Goal: Transaction & Acquisition: Purchase product/service

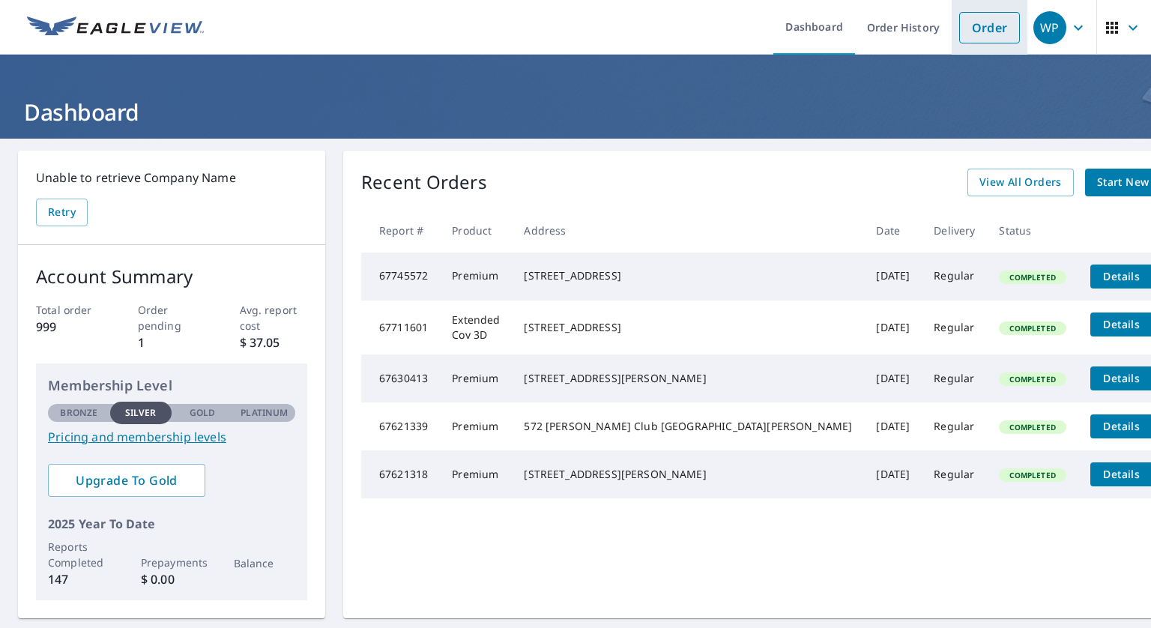
click at [980, 24] on link "Order" at bounding box center [989, 27] width 61 height 31
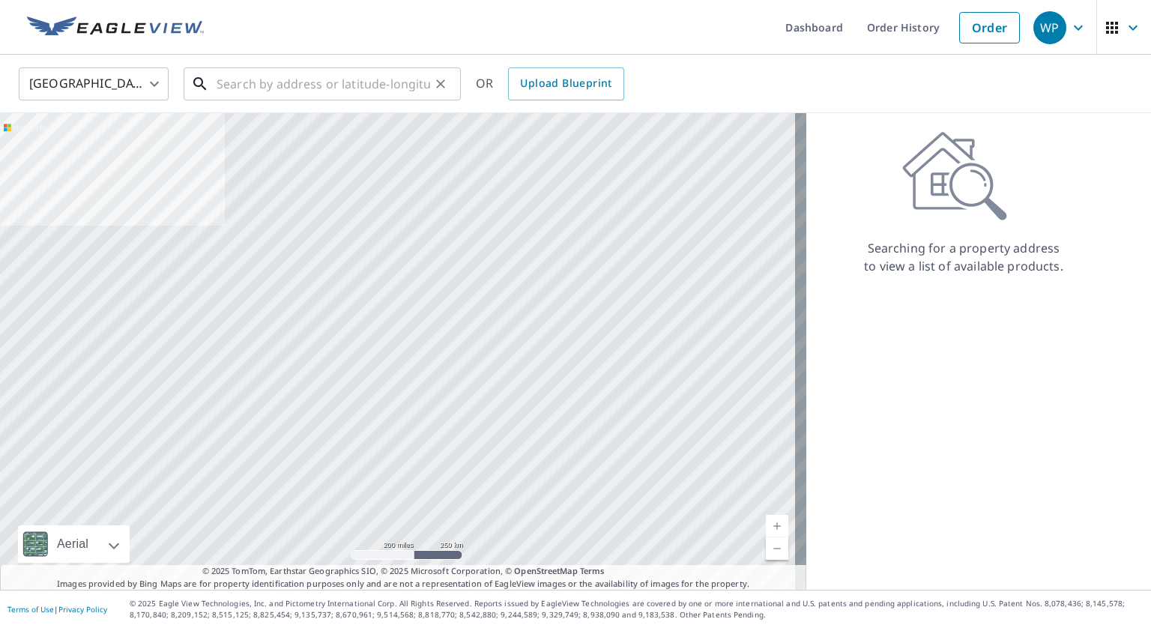
click at [262, 85] on input "text" at bounding box center [322, 84] width 213 height 42
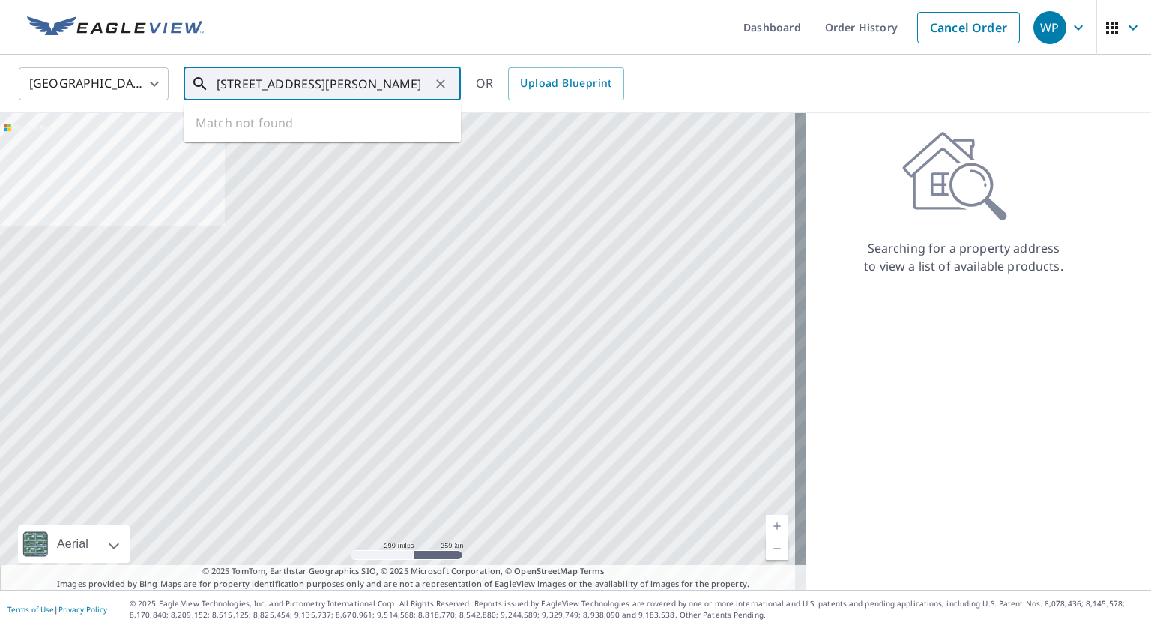
click at [365, 82] on input "113 Bald Pate Drive duck" at bounding box center [322, 84] width 213 height 42
click at [196, 84] on icon at bounding box center [200, 84] width 18 height 18
click at [198, 84] on icon at bounding box center [200, 84] width 18 height 18
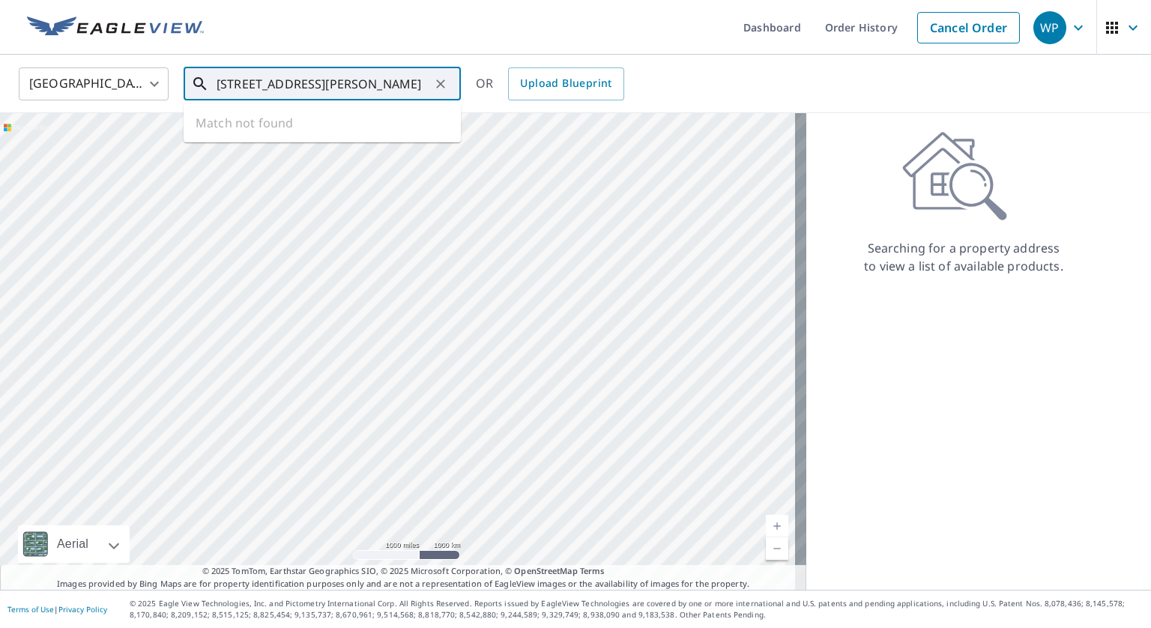
type input "113 Bald Pate Drive Duck NC"
click at [1124, 24] on icon "button" at bounding box center [1133, 28] width 18 height 18
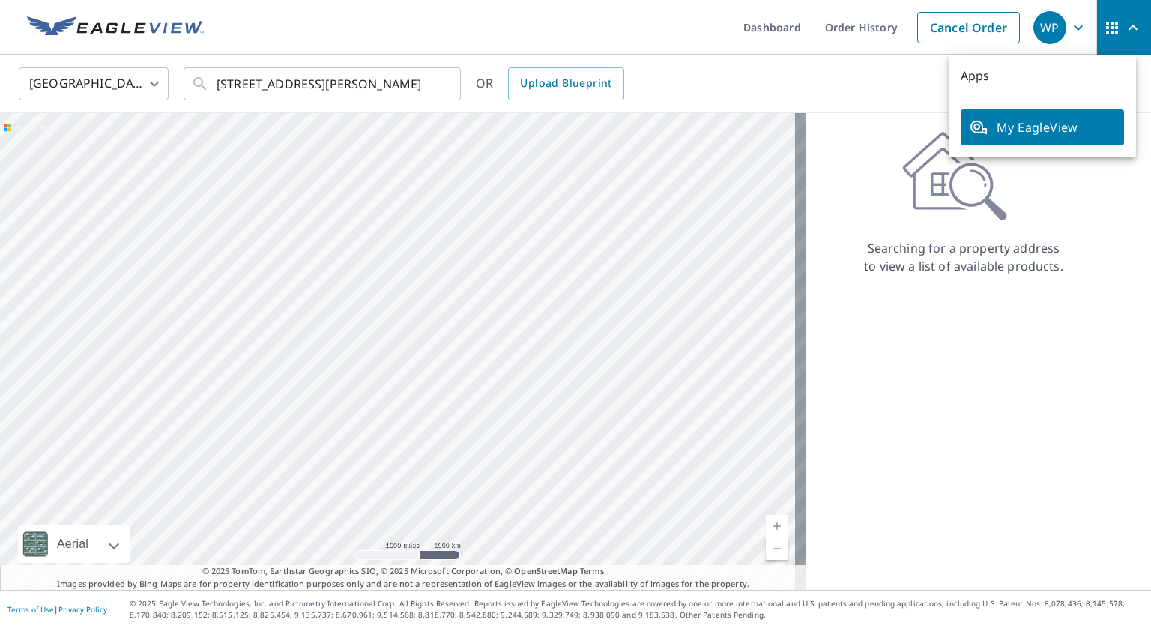
click at [948, 279] on div "Searching for a property address to view a list of available products." at bounding box center [963, 351] width 315 height 476
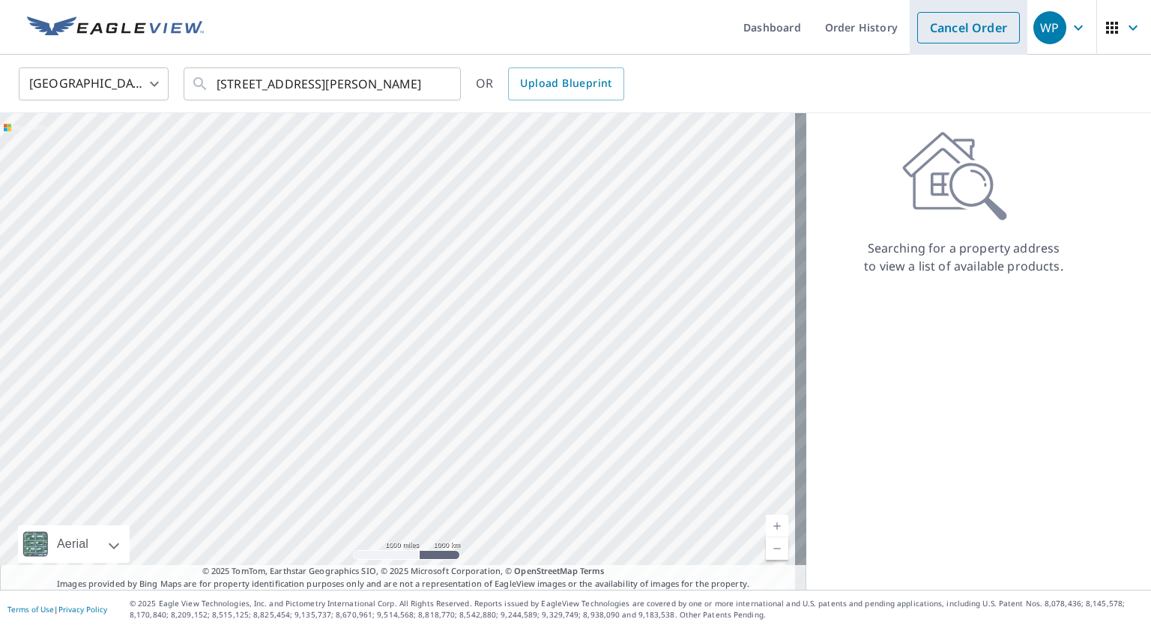
click at [961, 25] on link "Cancel Order" at bounding box center [968, 27] width 103 height 31
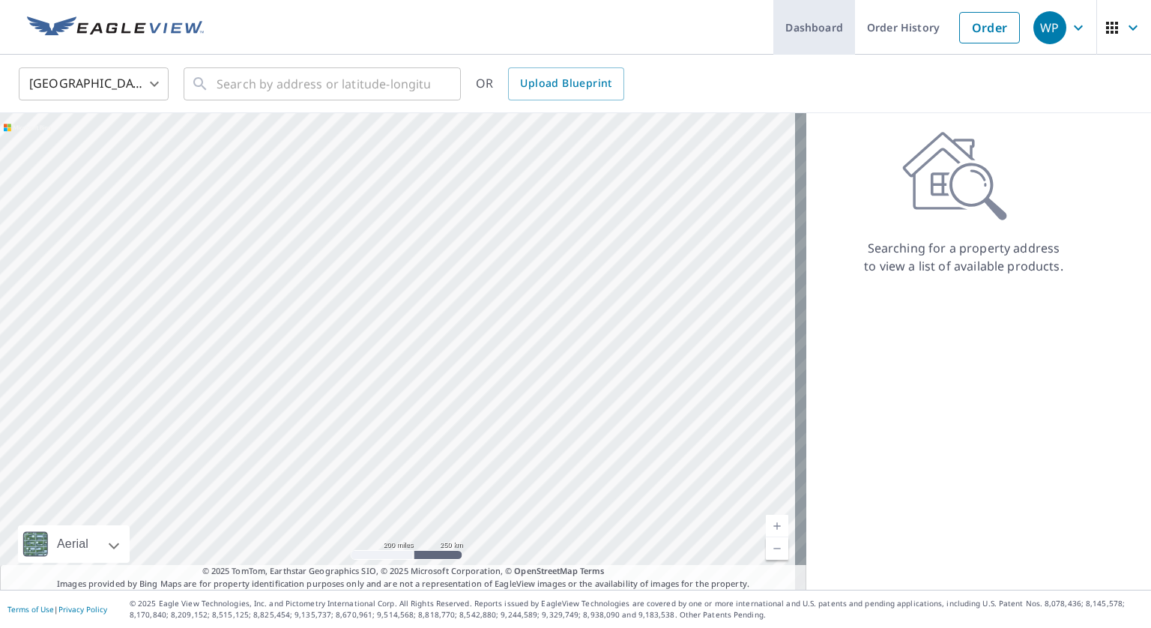
click at [811, 31] on link "Dashboard" at bounding box center [814, 27] width 82 height 55
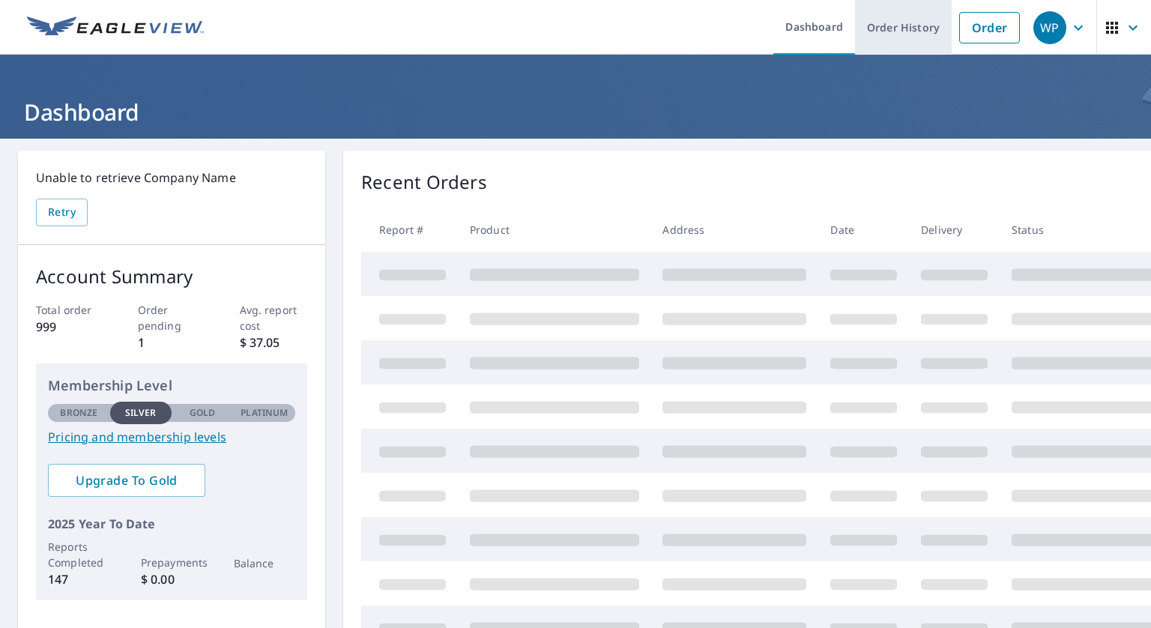
click at [888, 26] on link "Order History" at bounding box center [903, 27] width 97 height 55
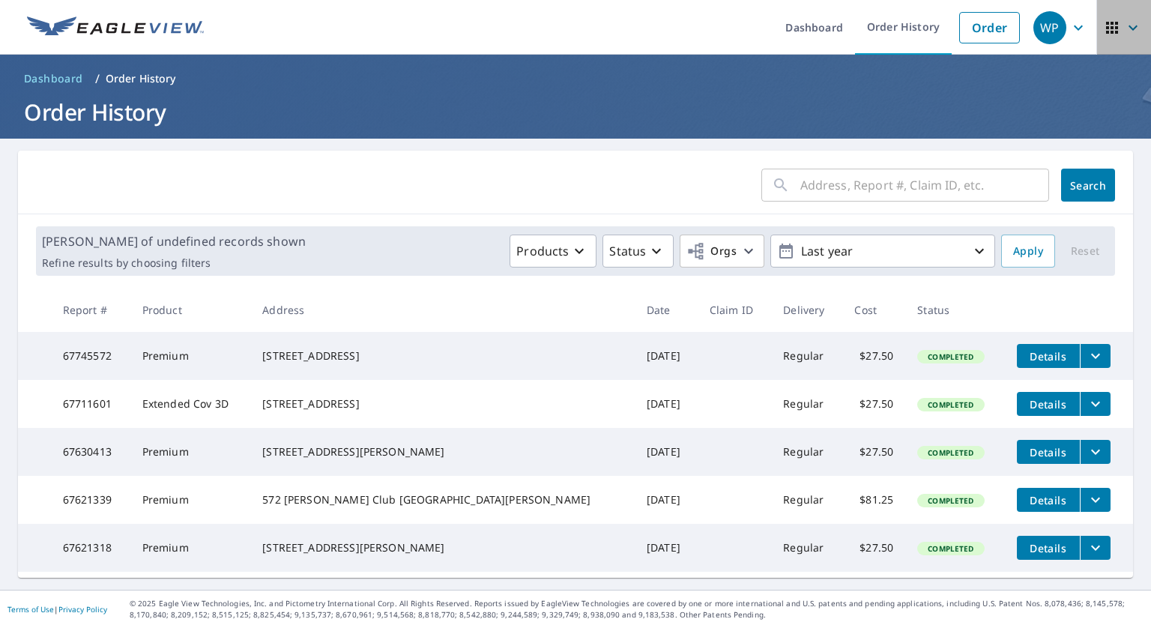
click at [1126, 28] on icon "button" at bounding box center [1133, 28] width 18 height 18
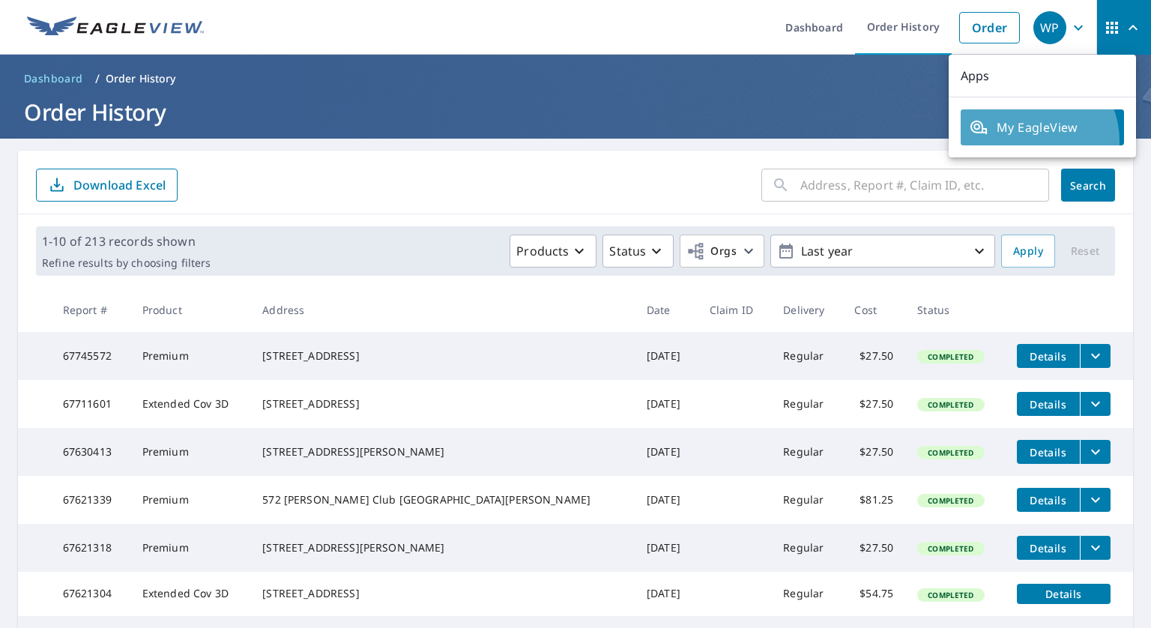
click at [1028, 141] on link "My EagleView" at bounding box center [1041, 127] width 163 height 36
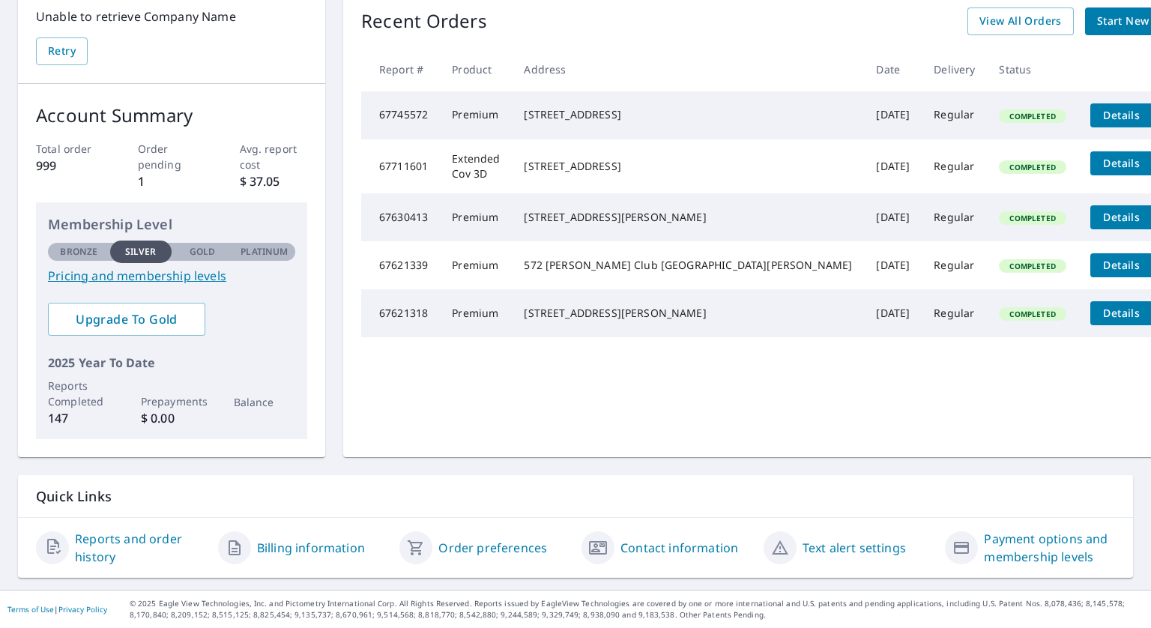
scroll to position [160, 0]
click at [662, 549] on link "Contact information" at bounding box center [679, 548] width 118 height 18
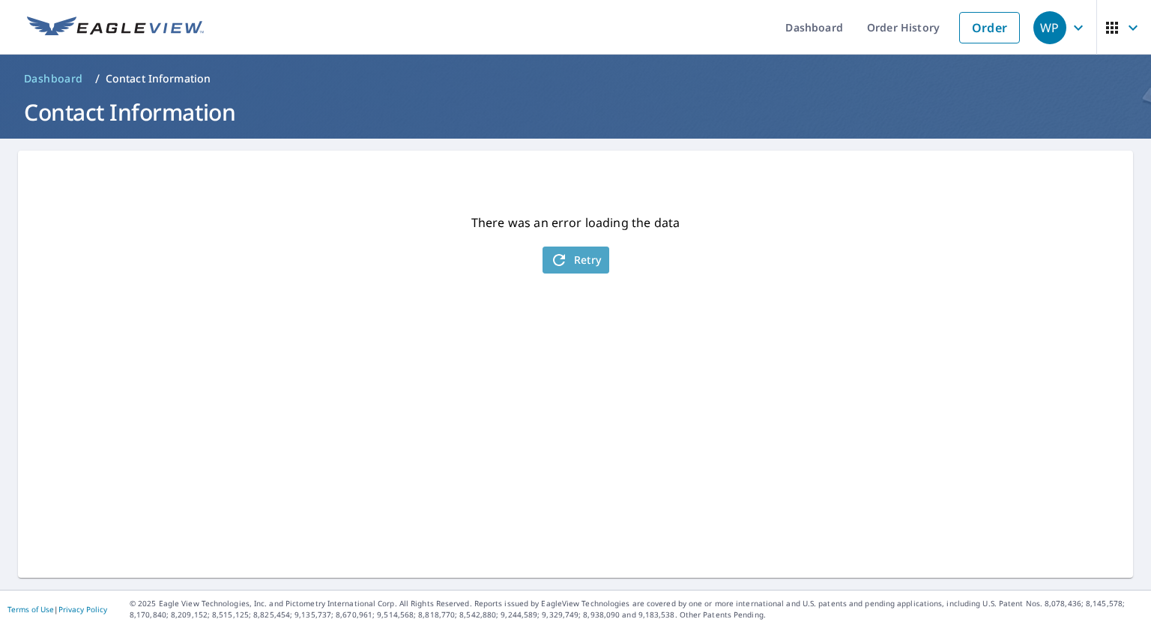
click at [566, 271] on button "Retry" at bounding box center [575, 259] width 67 height 27
click at [576, 260] on span "Retry" at bounding box center [576, 260] width 52 height 18
click at [890, 25] on link "Order History" at bounding box center [903, 27] width 97 height 55
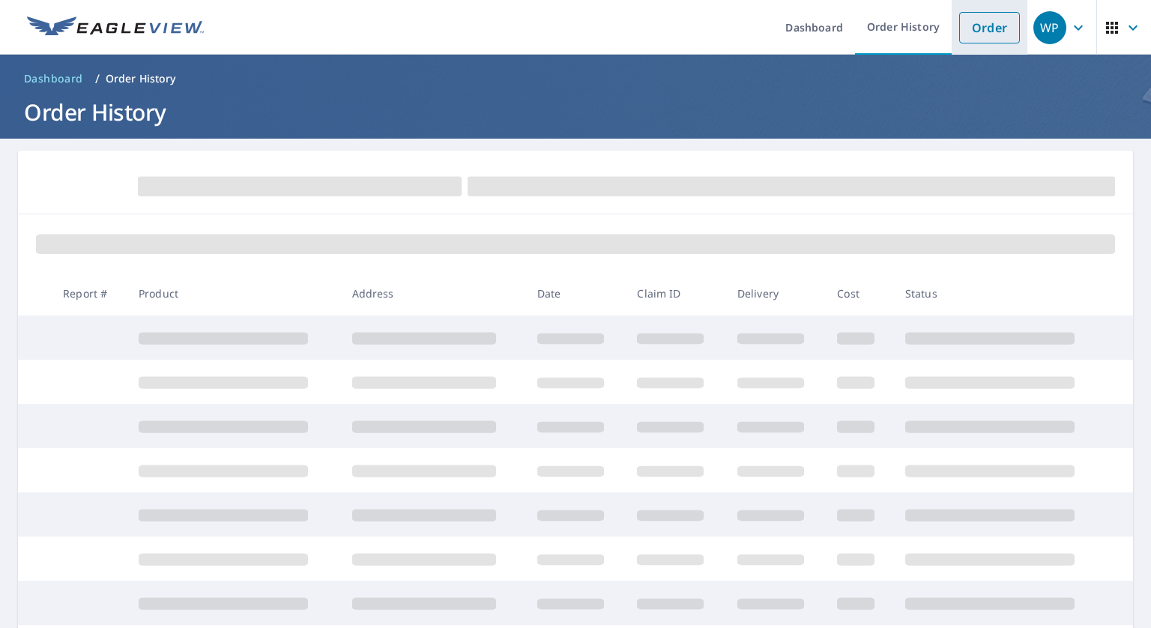
click at [975, 31] on link "Order" at bounding box center [989, 27] width 61 height 31
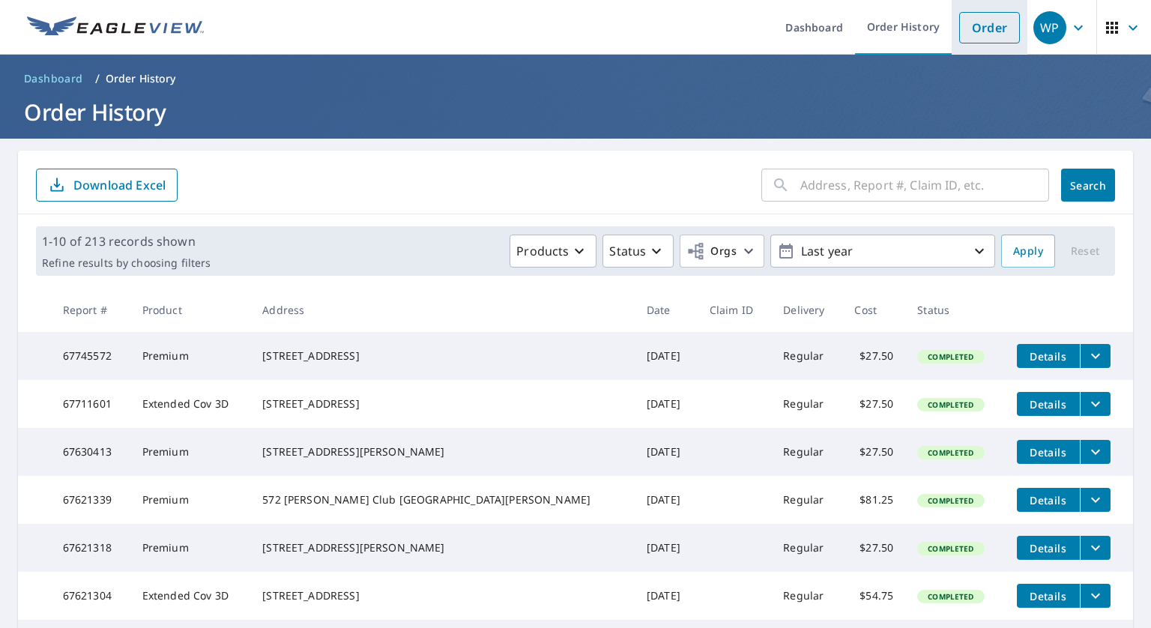
click at [990, 28] on link "Order" at bounding box center [989, 27] width 61 height 31
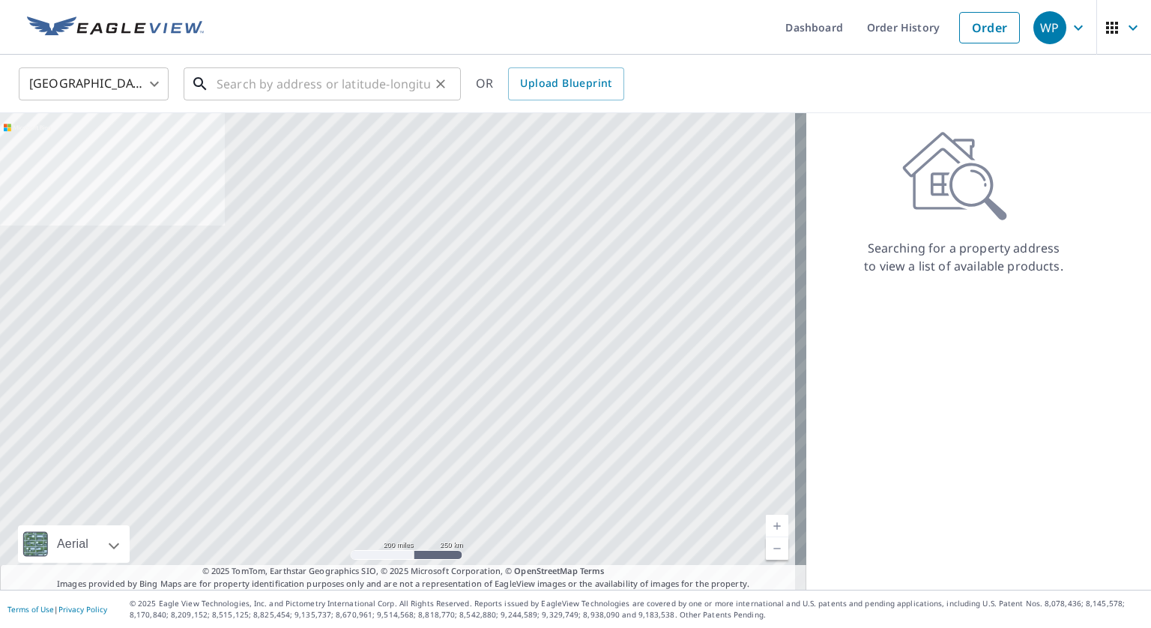
click at [297, 88] on input "text" at bounding box center [322, 84] width 213 height 42
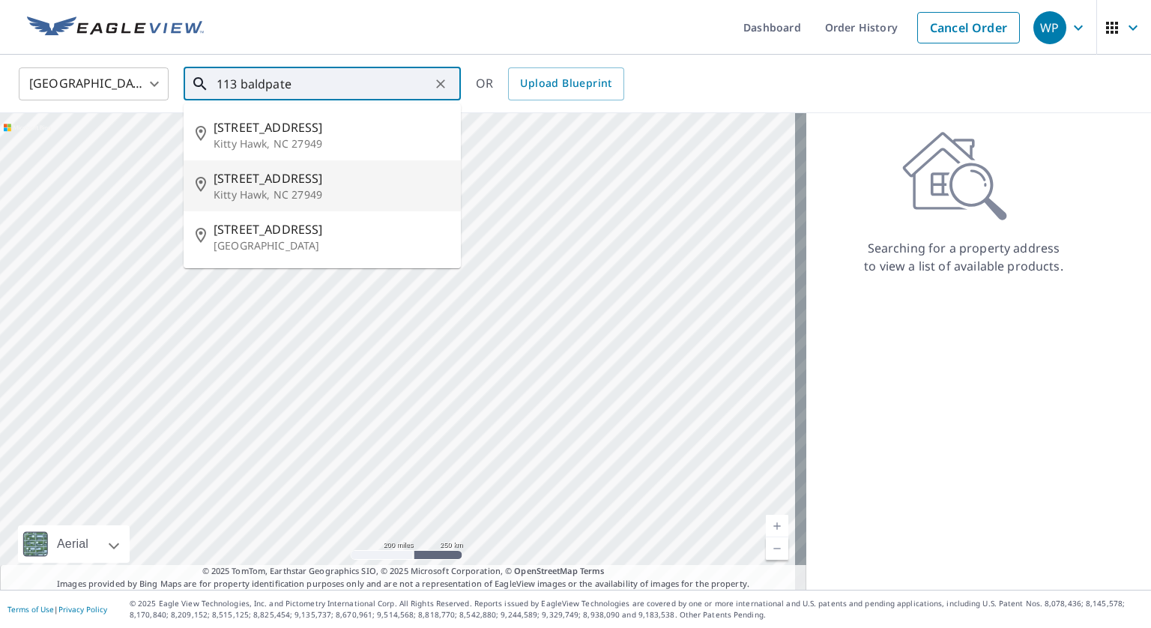
click at [281, 177] on span "113 Baldpate Dr" at bounding box center [330, 178] width 235 height 18
type input "113 Baldpate Dr Kitty Hawk, NC 27949"
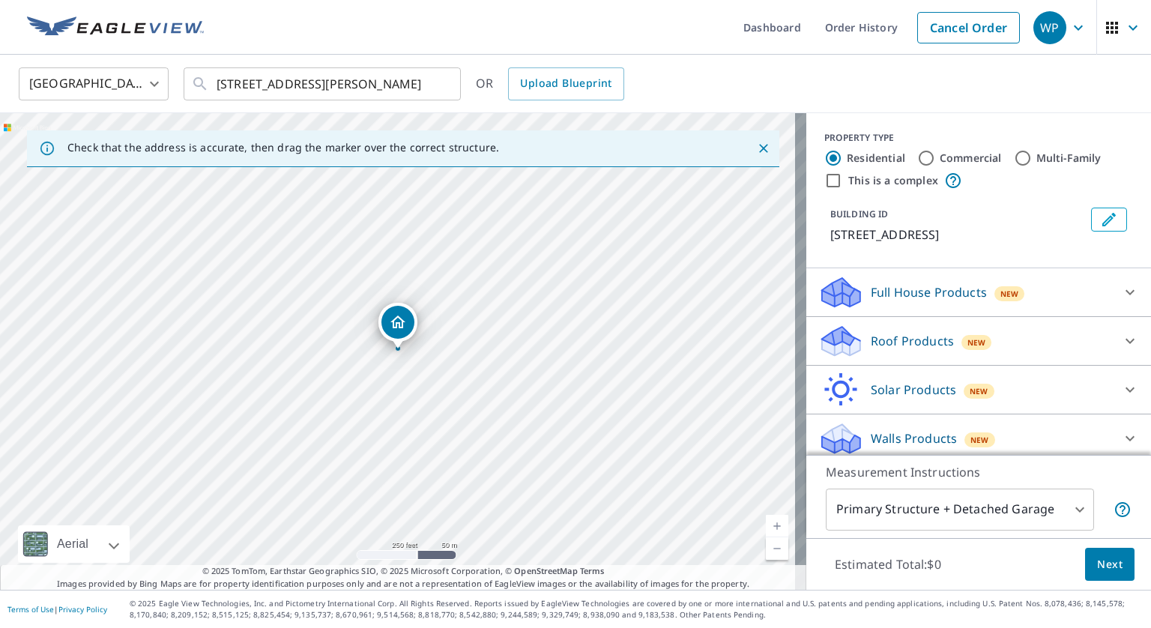
click at [766, 519] on link "Current Level 17, Zoom In" at bounding box center [777, 526] width 22 height 22
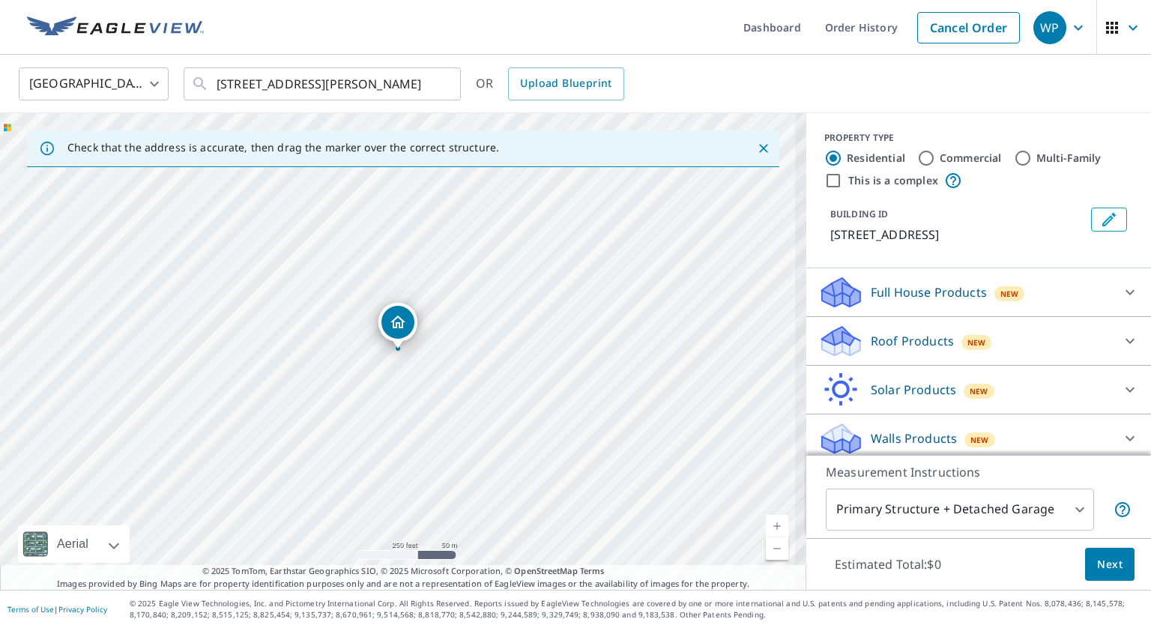
click at [766, 519] on link "Current Level 17, Zoom In" at bounding box center [777, 526] width 22 height 22
click at [766, 519] on link "Current Level 17.912914383236288, Zoom In" at bounding box center [777, 526] width 22 height 22
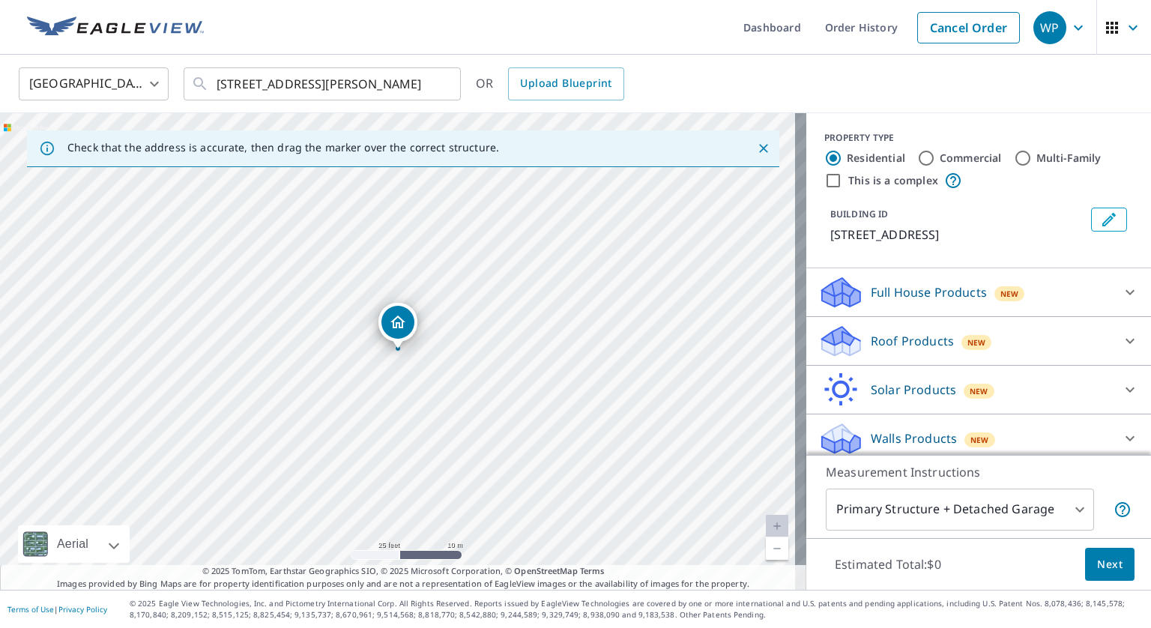
click at [504, 380] on div "113 Baldpate Dr Kitty Hawk, NC 27949" at bounding box center [403, 351] width 806 height 476
click at [554, 378] on div "113 Baldpate Dr Kitty Hawk, NC 27949" at bounding box center [403, 351] width 806 height 476
drag, startPoint x: 350, startPoint y: 348, endPoint x: 492, endPoint y: 409, distance: 154.7
click at [492, 409] on div "113 Baldpate Dr Kitty Hawk, NC 27949" at bounding box center [403, 351] width 806 height 476
drag, startPoint x: 492, startPoint y: 405, endPoint x: 662, endPoint y: 524, distance: 207.2
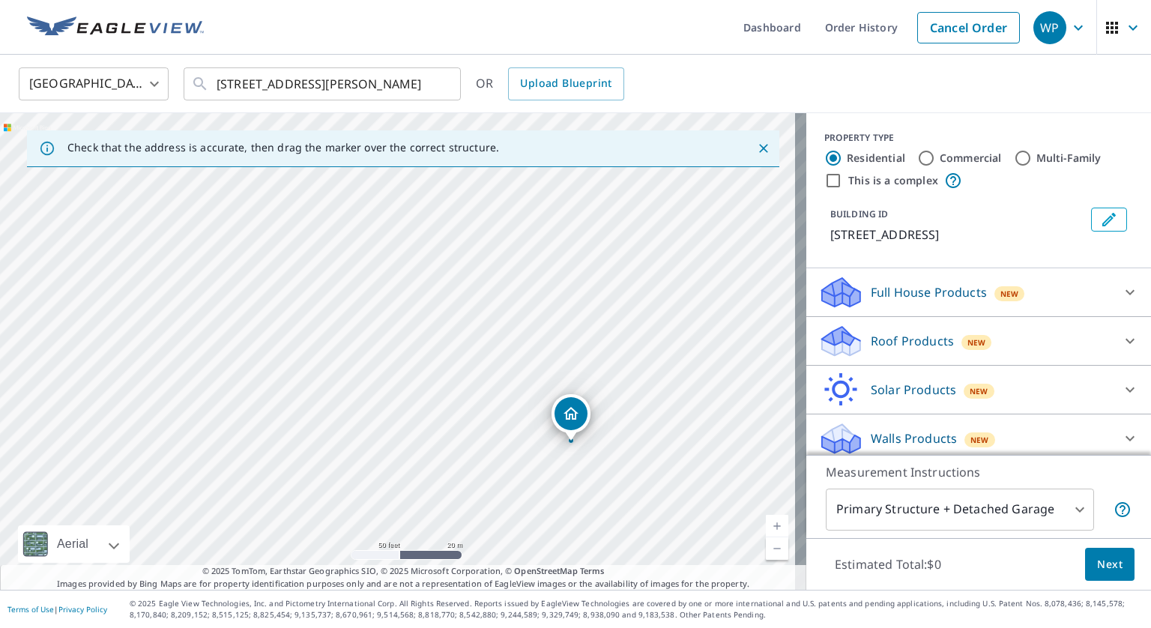
click at [662, 524] on div "113 Baldpate Dr Kitty Hawk, NC 27949" at bounding box center [403, 351] width 806 height 476
click at [766, 549] on link "Current Level 19, Zoom Out" at bounding box center [777, 548] width 22 height 22
click at [905, 342] on p "Roof Products" at bounding box center [911, 341] width 83 height 18
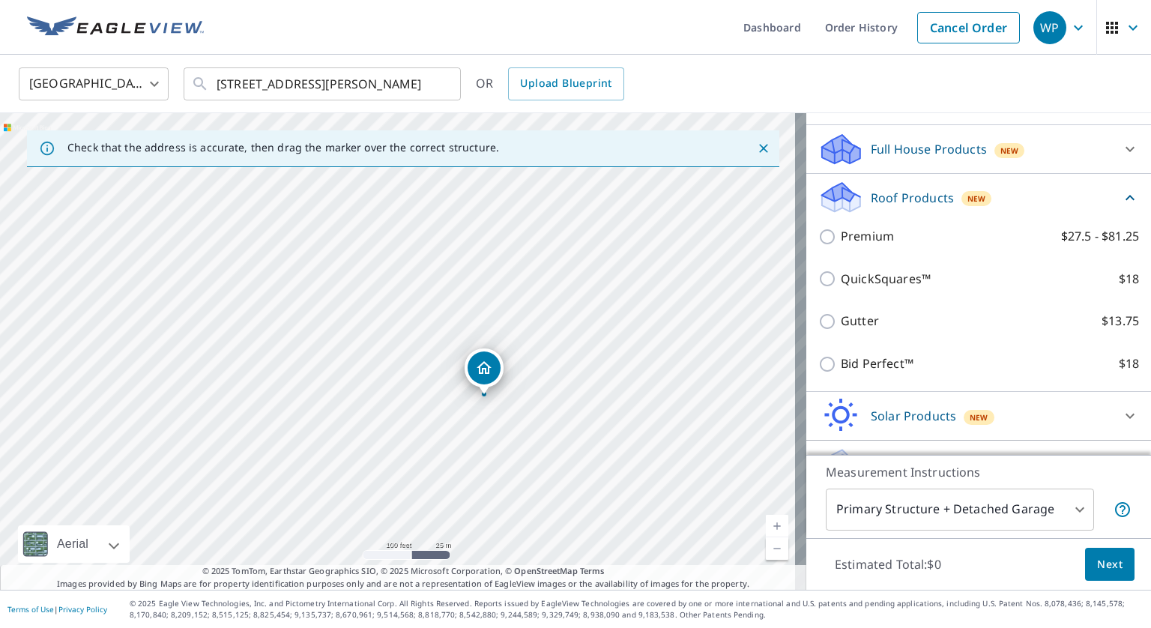
scroll to position [150, 0]
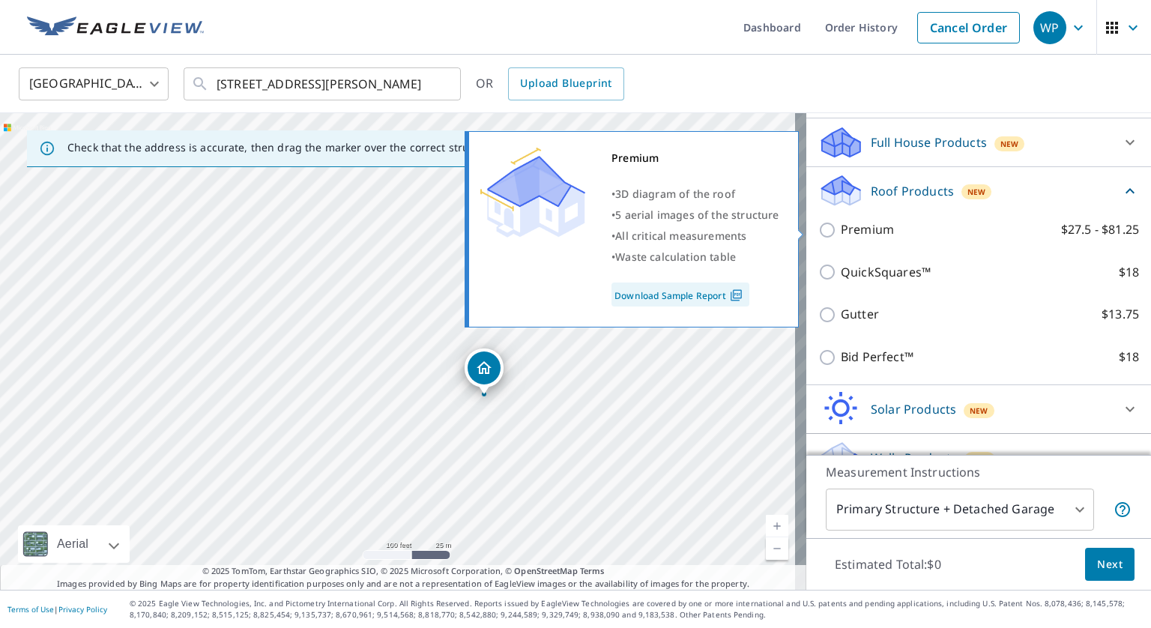
click at [818, 231] on input "Premium $27.5 - $81.25" at bounding box center [829, 230] width 22 height 18
checkbox input "true"
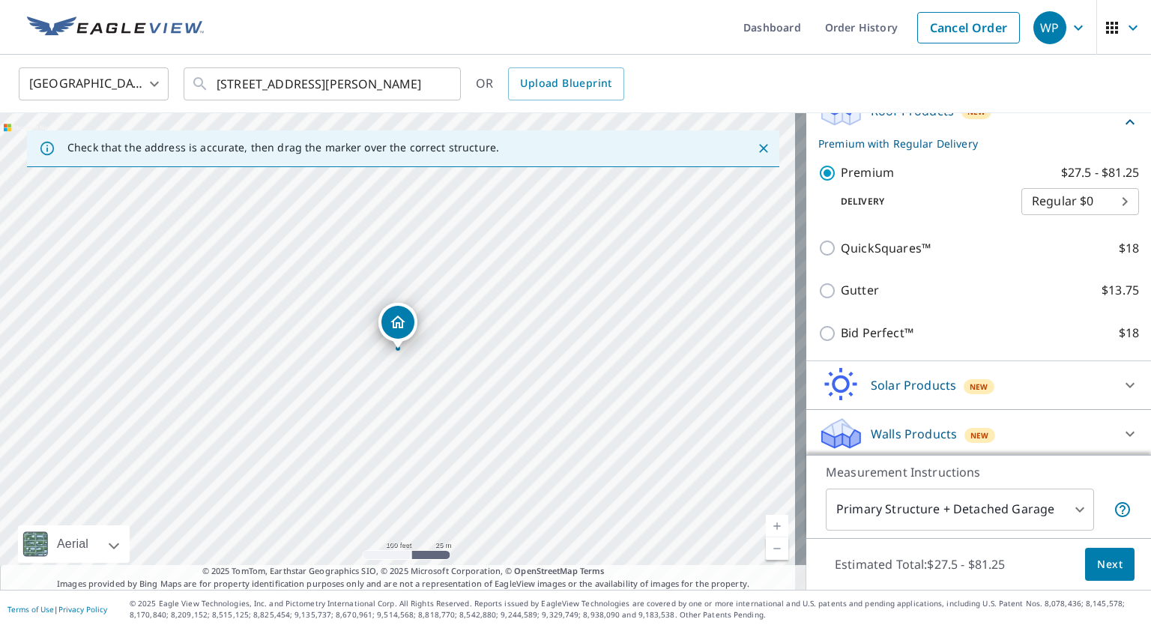
scroll to position [232, 0]
click at [1097, 563] on span "Next" at bounding box center [1109, 564] width 25 height 19
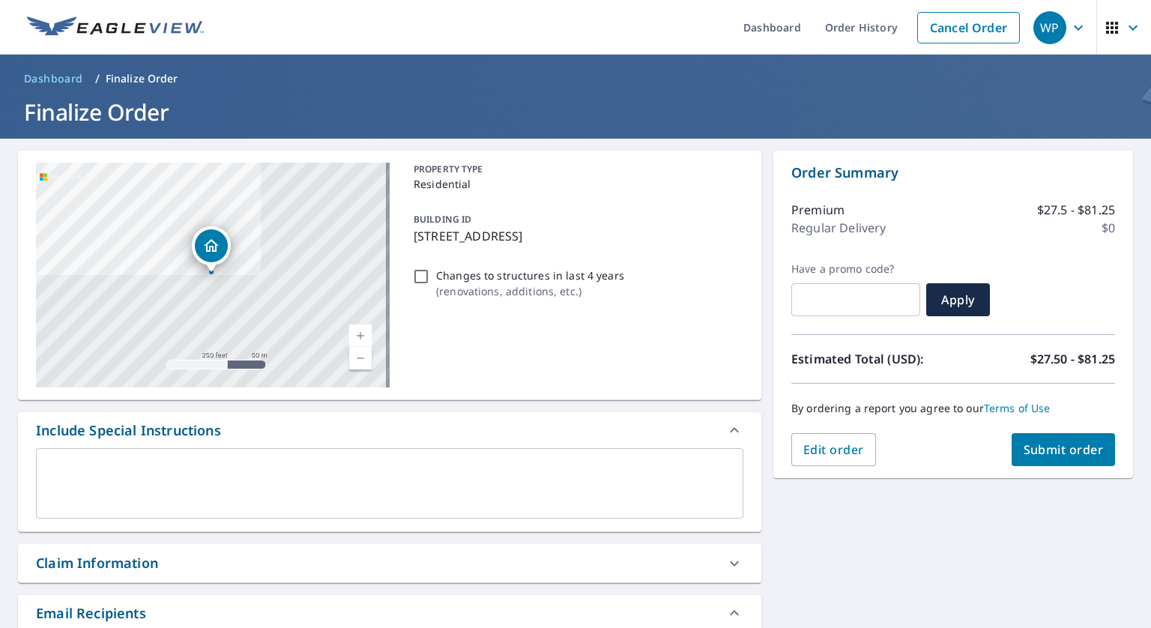
click at [1028, 444] on span "Submit order" at bounding box center [1063, 449] width 80 height 16
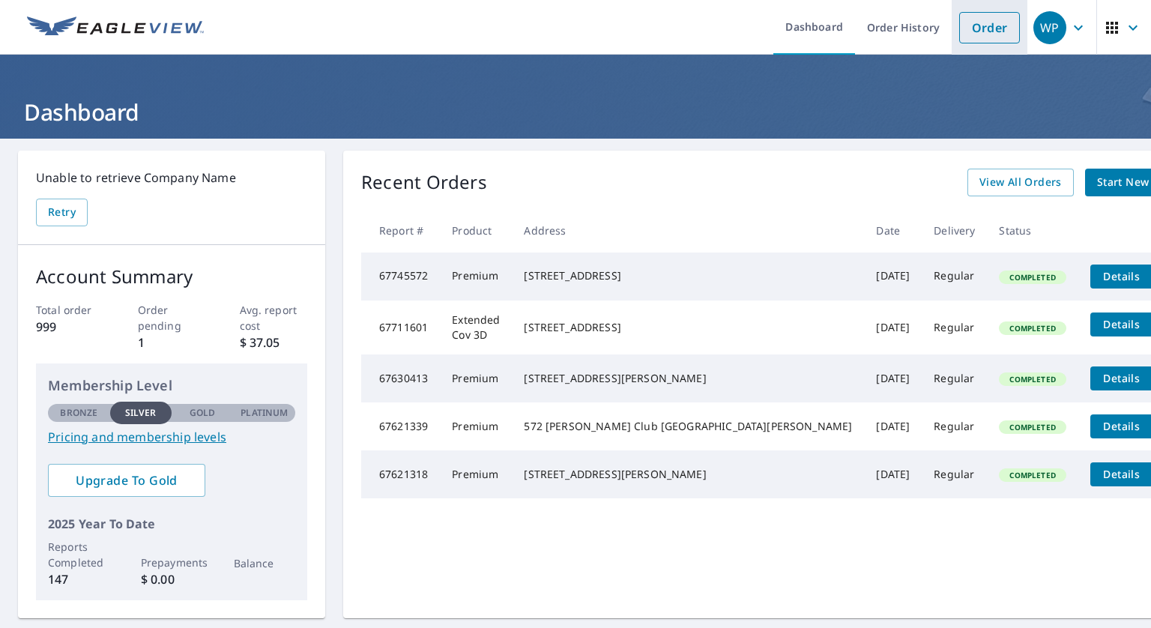
click at [997, 33] on link "Order" at bounding box center [989, 27] width 61 height 31
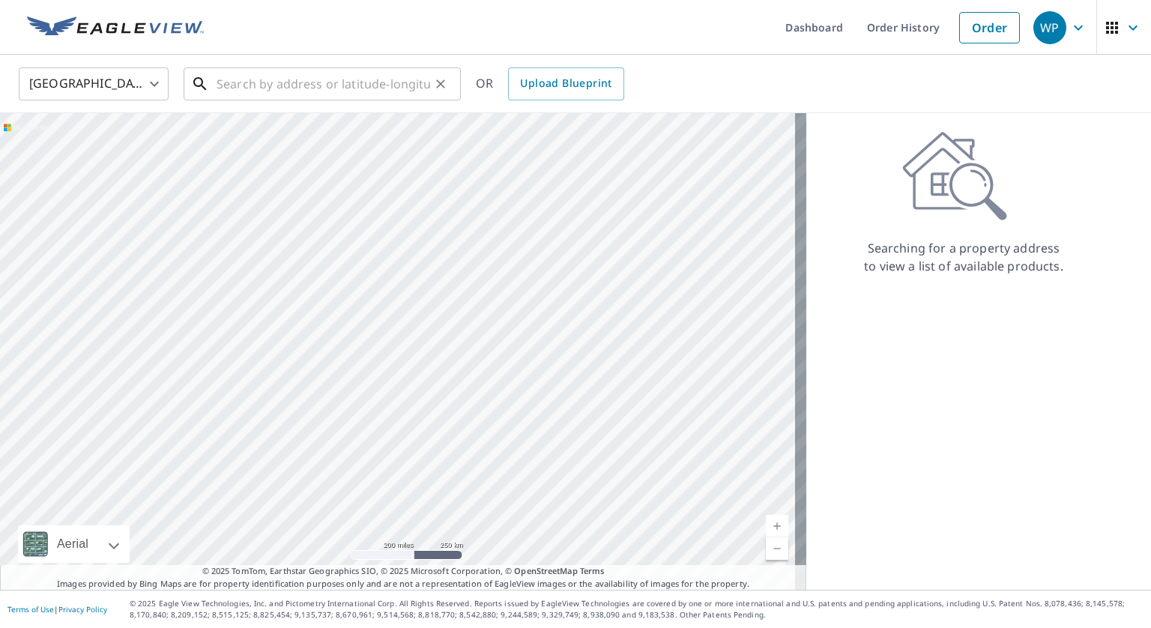
click at [299, 81] on input "text" at bounding box center [322, 84] width 213 height 42
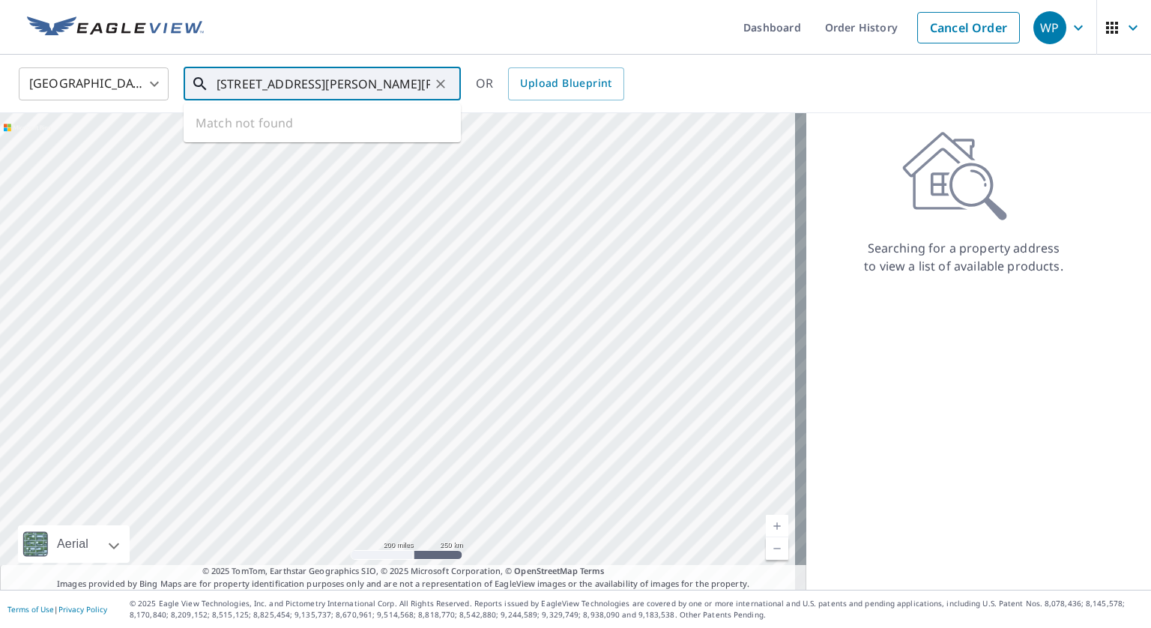
type input "[STREET_ADDRESS][PERSON_NAME][PERSON_NAME]"
click at [1046, 25] on div "WP" at bounding box center [1049, 27] width 33 height 33
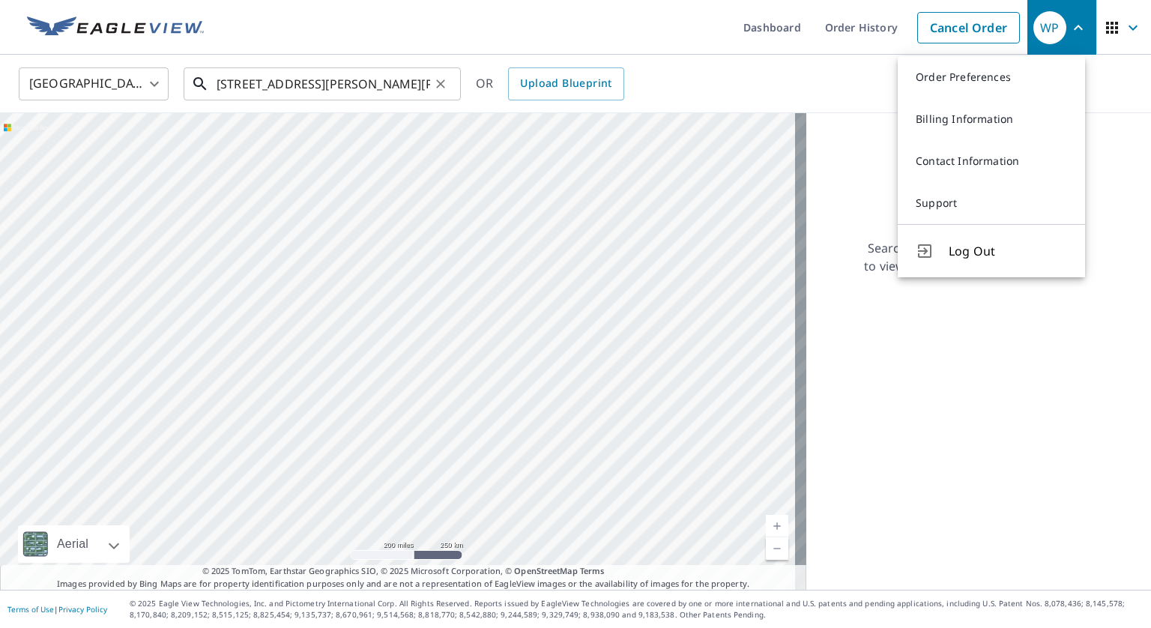
click at [348, 85] on input "[STREET_ADDRESS][PERSON_NAME][PERSON_NAME]" at bounding box center [322, 84] width 213 height 42
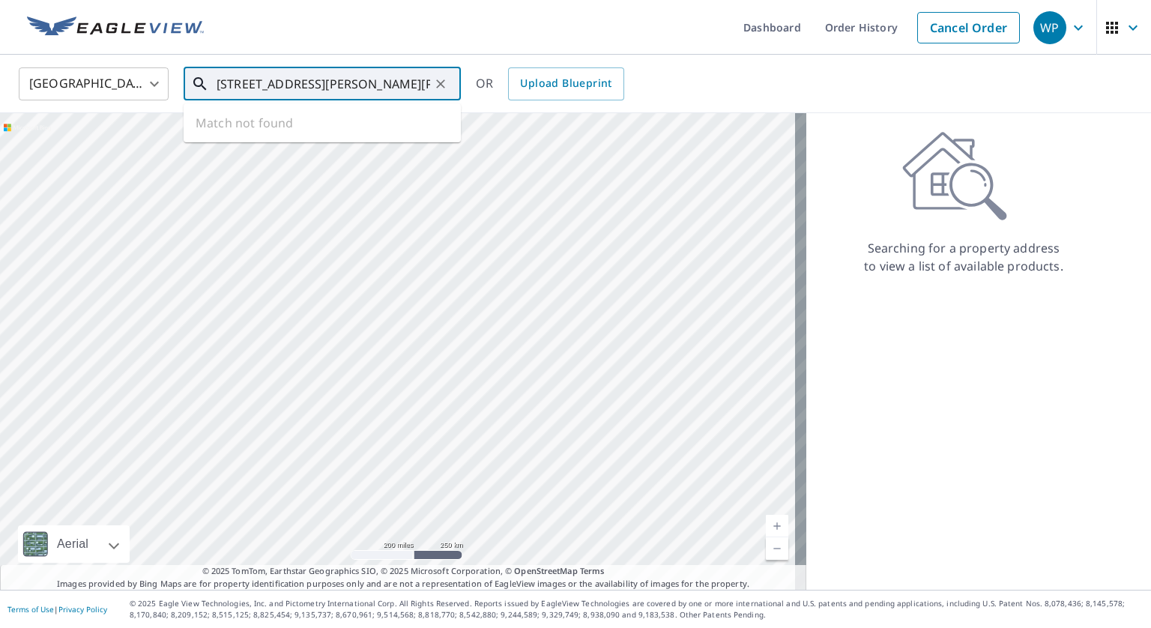
click at [676, 380] on div at bounding box center [403, 351] width 806 height 476
click at [652, 378] on div at bounding box center [403, 351] width 806 height 476
click at [766, 521] on link "Current Level 5, Zoom In" at bounding box center [777, 526] width 22 height 22
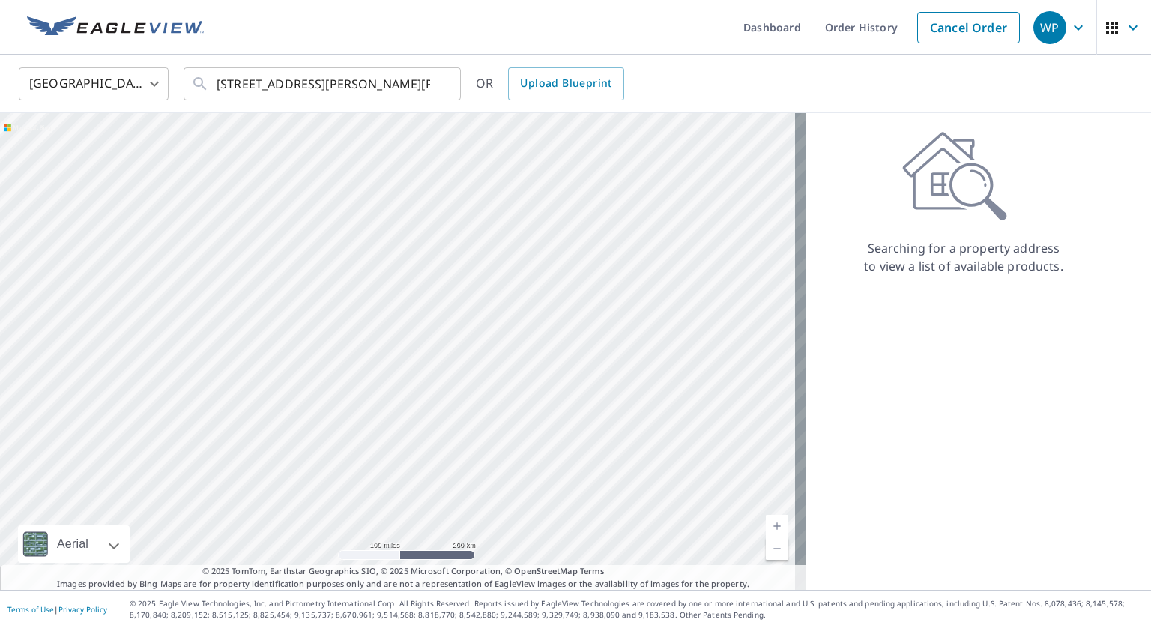
drag, startPoint x: 691, startPoint y: 458, endPoint x: 344, endPoint y: 347, distance: 364.3
click at [344, 347] on div at bounding box center [403, 351] width 806 height 476
drag, startPoint x: 712, startPoint y: 378, endPoint x: 611, endPoint y: 370, distance: 102.2
click at [611, 370] on div at bounding box center [403, 351] width 806 height 476
click at [578, 288] on div at bounding box center [403, 351] width 806 height 476
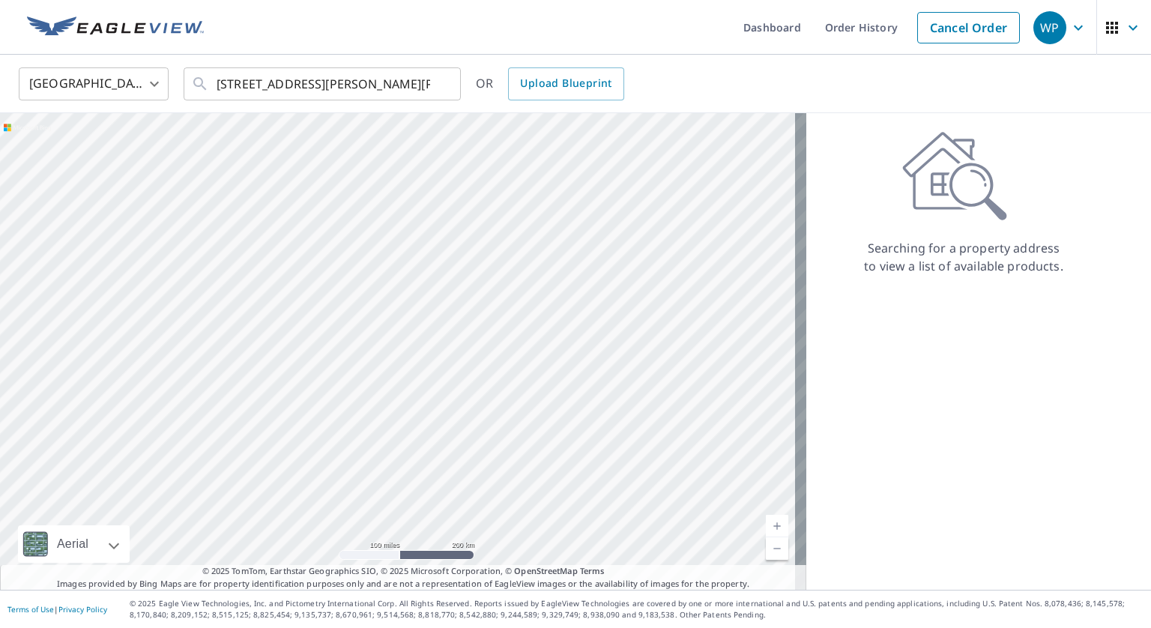
drag, startPoint x: 635, startPoint y: 291, endPoint x: 525, endPoint y: 293, distance: 110.1
click at [529, 292] on div at bounding box center [403, 351] width 806 height 476
click at [506, 291] on div at bounding box center [403, 351] width 806 height 476
drag, startPoint x: 678, startPoint y: 363, endPoint x: 534, endPoint y: 363, distance: 143.8
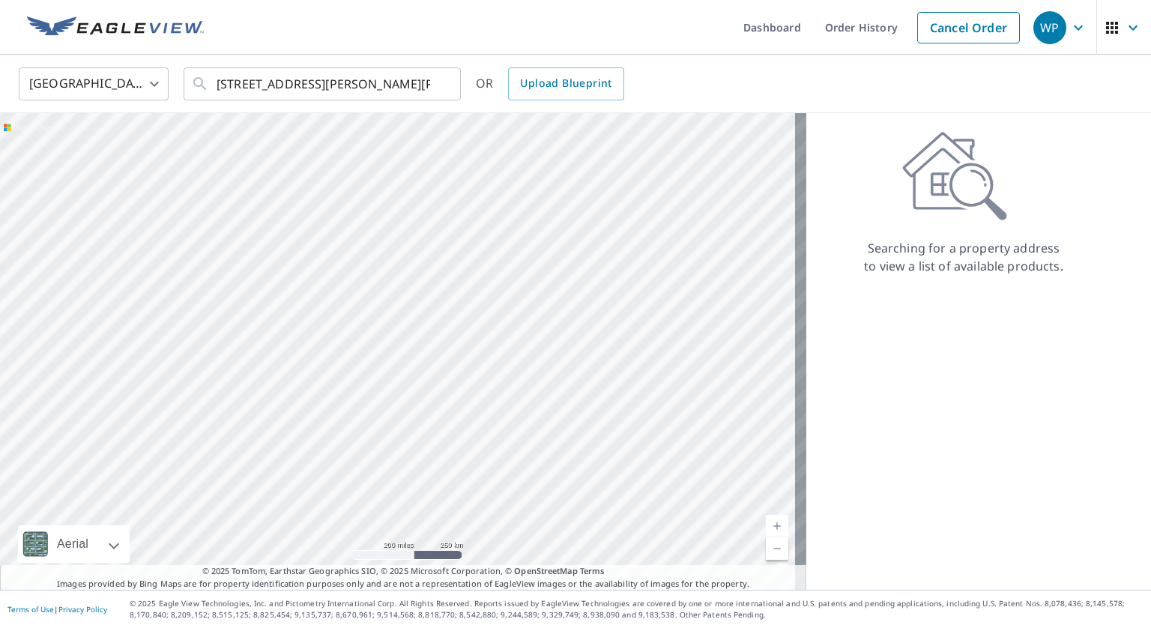
click at [535, 363] on div at bounding box center [403, 351] width 806 height 476
click at [574, 386] on div at bounding box center [403, 351] width 806 height 476
drag, startPoint x: 691, startPoint y: 393, endPoint x: 596, endPoint y: 387, distance: 95.3
click at [598, 388] on div at bounding box center [403, 351] width 806 height 476
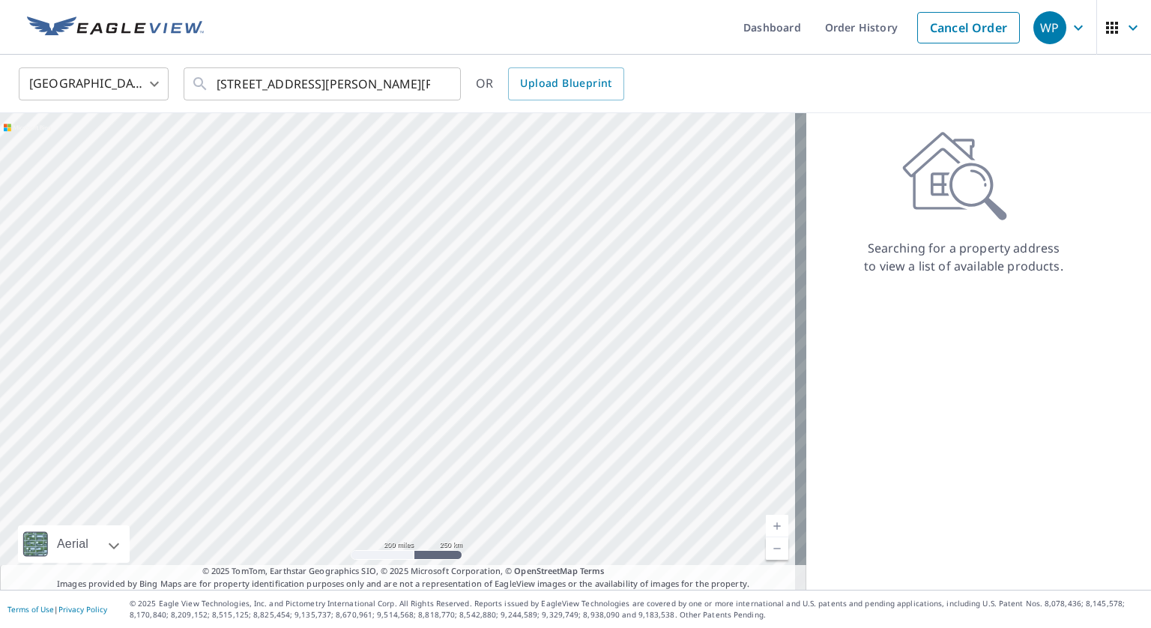
click at [641, 391] on div at bounding box center [403, 351] width 806 height 476
drag, startPoint x: 673, startPoint y: 391, endPoint x: 595, endPoint y: 393, distance: 78.7
click at [595, 393] on div at bounding box center [403, 351] width 806 height 476
click at [766, 524] on link "Current Level 5, Zoom In" at bounding box center [777, 526] width 22 height 22
drag, startPoint x: 692, startPoint y: 476, endPoint x: 466, endPoint y: 425, distance: 231.7
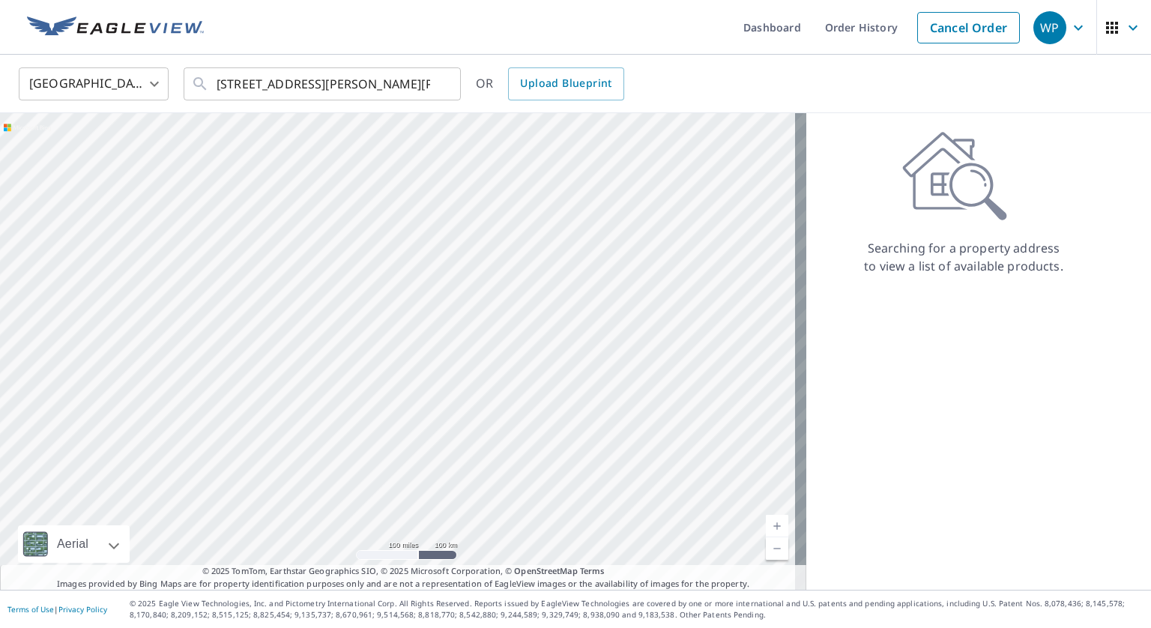
click at [476, 428] on div at bounding box center [403, 351] width 806 height 476
